Goal: Task Accomplishment & Management: Manage account settings

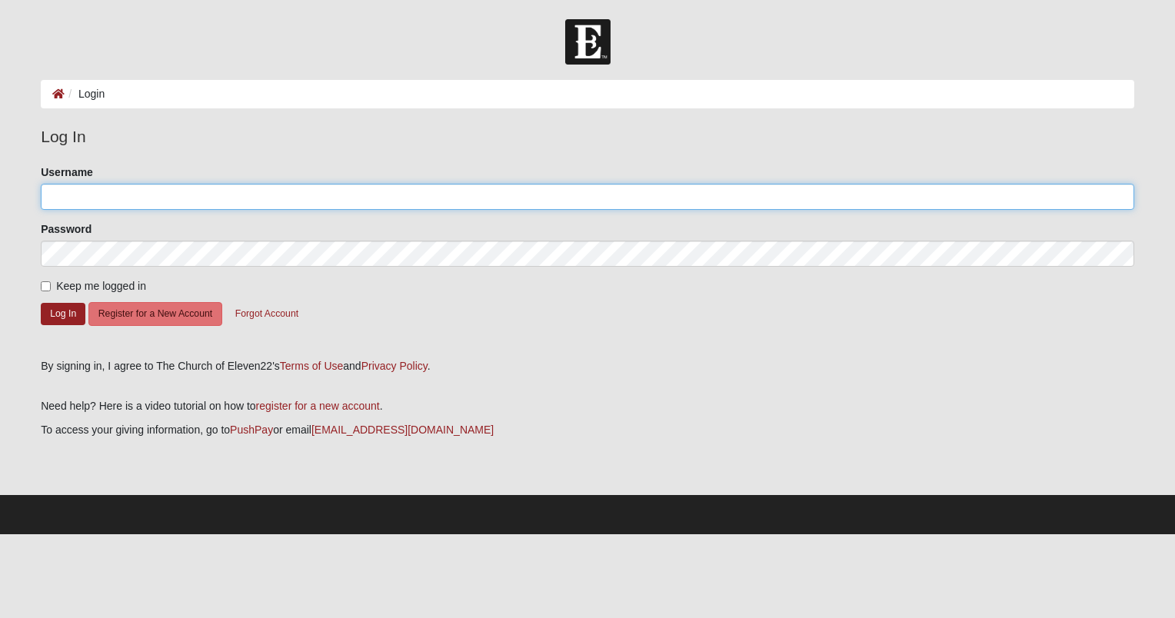
click at [169, 195] on input "Username" at bounding box center [588, 197] width 1094 height 26
type input "[EMAIL_ADDRESS][DOMAIN_NAME]"
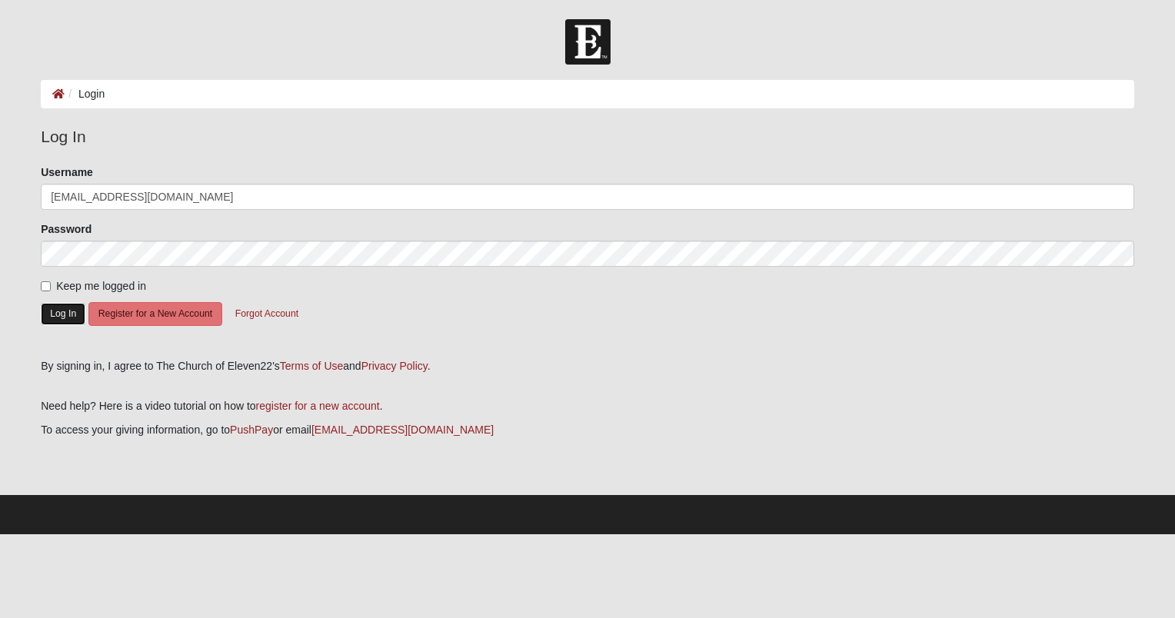
click at [64, 314] on button "Log In" at bounding box center [63, 314] width 45 height 22
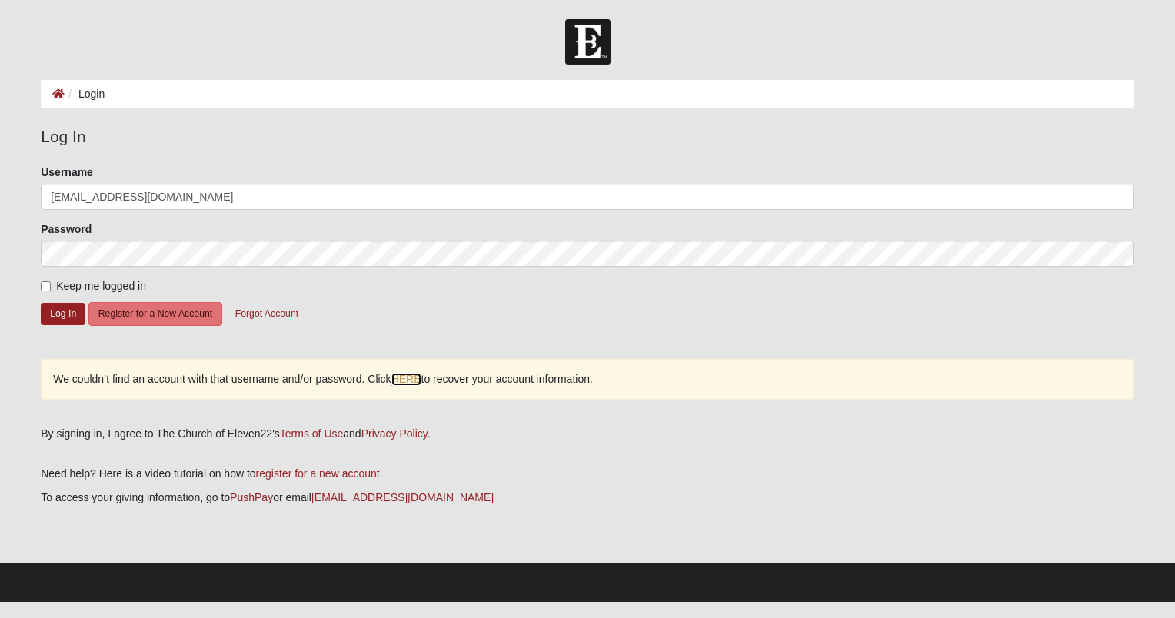
click at [406, 380] on link "HERE" at bounding box center [406, 379] width 30 height 13
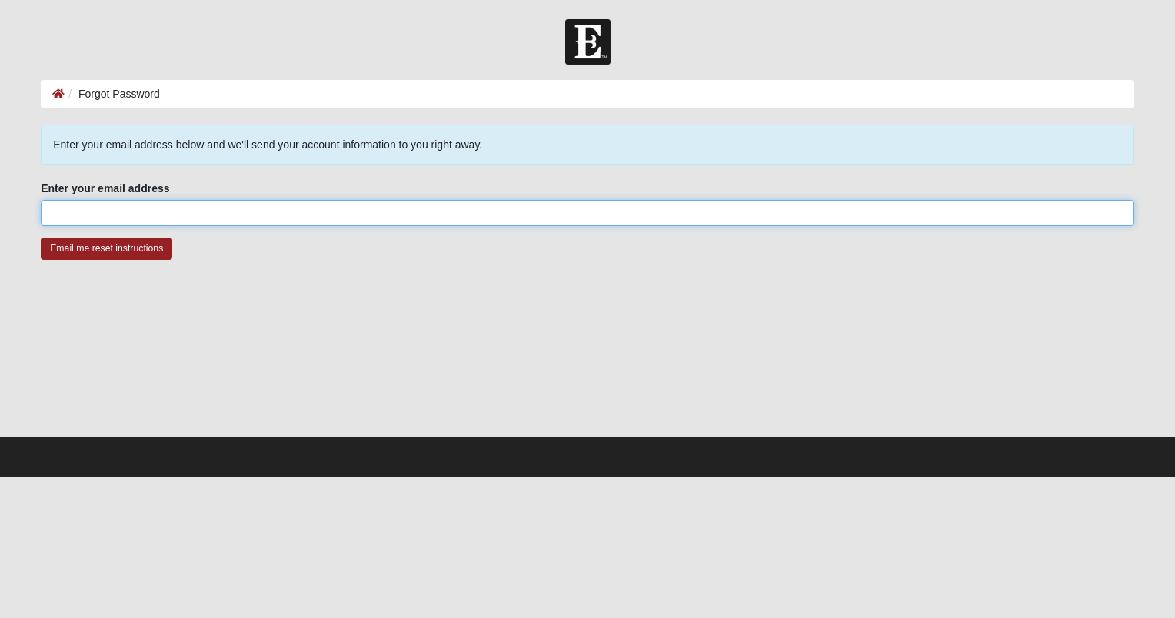
click at [337, 212] on input "Enter your email address" at bounding box center [588, 213] width 1094 height 26
type input "[EMAIL_ADDRESS][DOMAIN_NAME]"
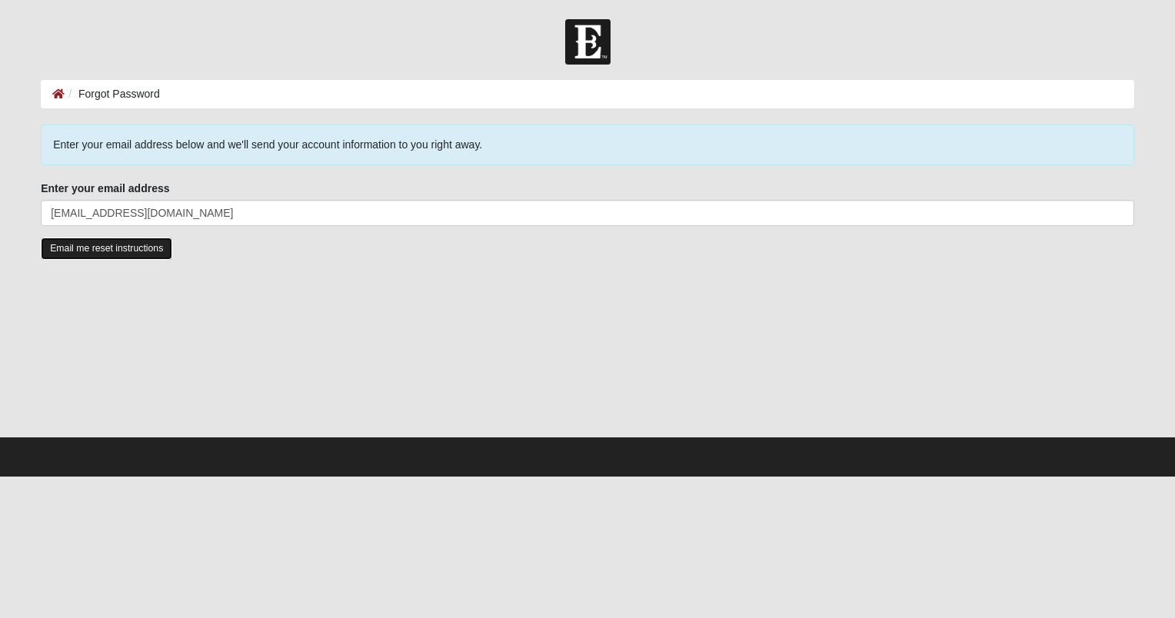
click at [108, 247] on input "Email me reset instructions" at bounding box center [107, 249] width 132 height 22
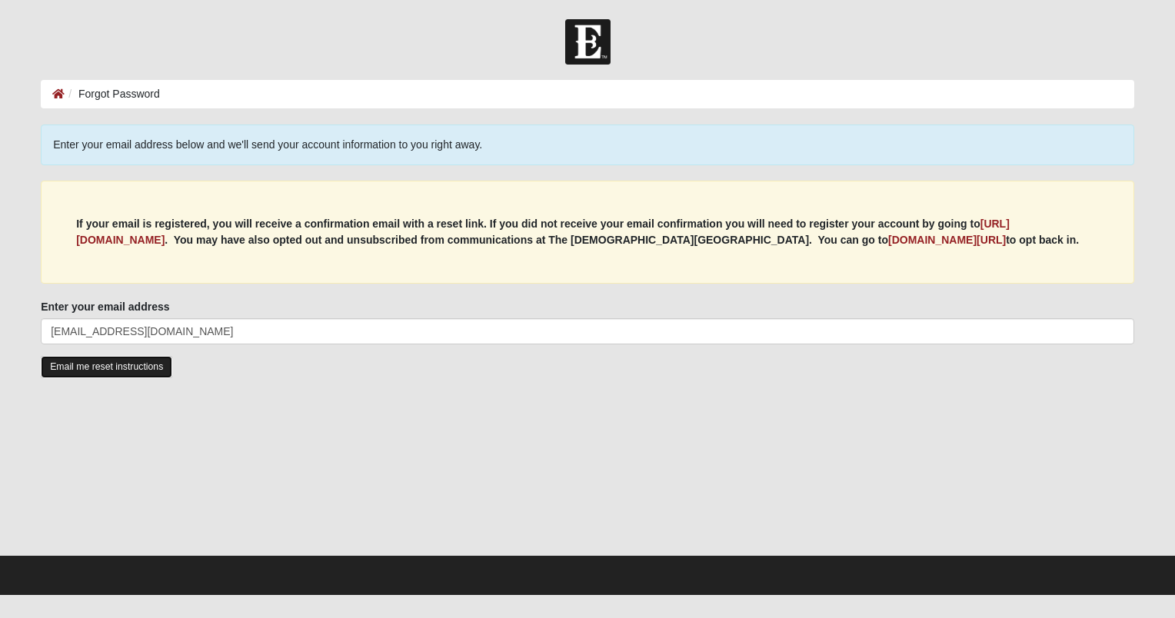
click at [72, 372] on input "Email me reset instructions" at bounding box center [107, 367] width 132 height 22
